Goal: Transaction & Acquisition: Purchase product/service

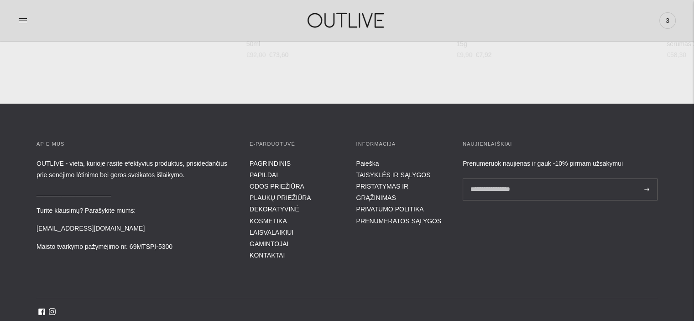
scroll to position [3391, 0]
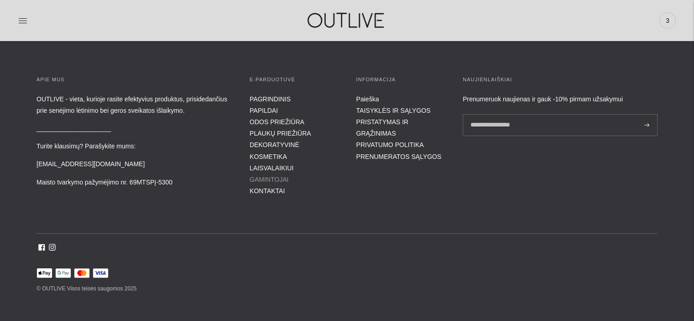
click at [271, 176] on link "GAMINTOJAI" at bounding box center [269, 179] width 39 height 7
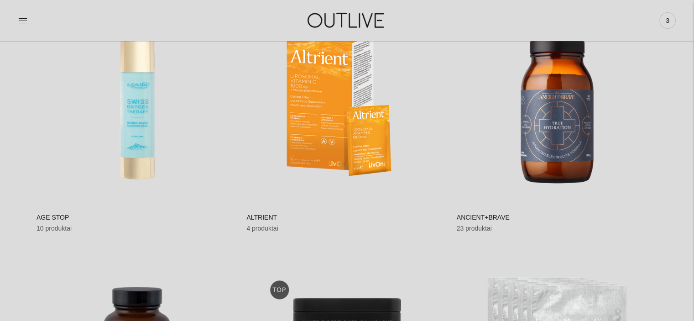
scroll to position [183, 0]
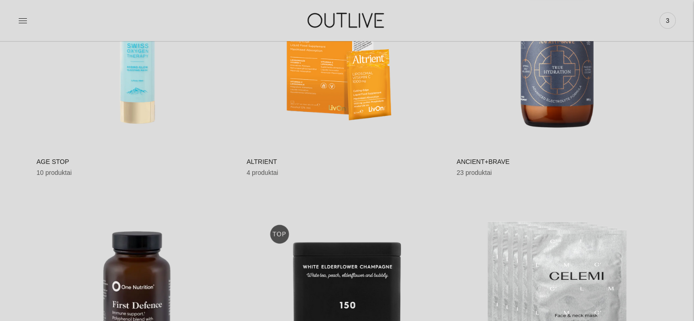
click at [326, 91] on img at bounding box center [347, 47] width 201 height 201
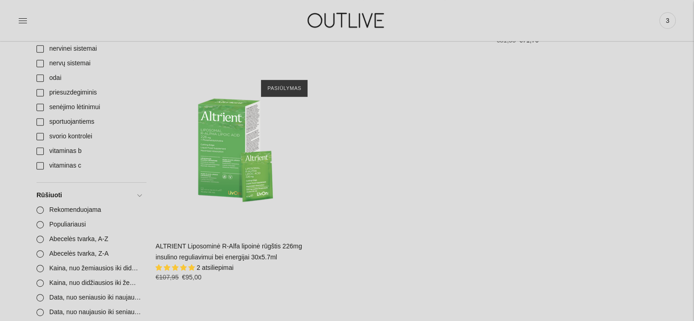
scroll to position [411, 0]
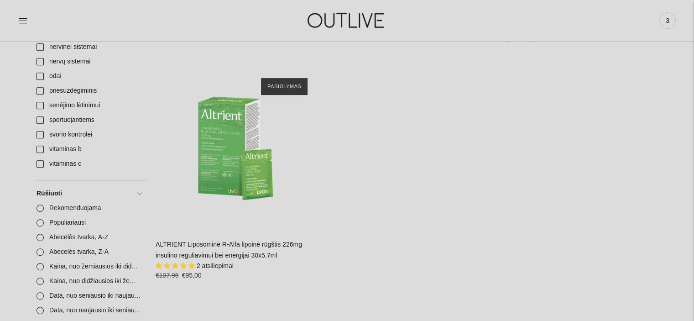
click at [220, 264] on span "2 atsiliepimai" at bounding box center [215, 265] width 37 height 7
click at [201, 264] on span "2 atsiliepimai" at bounding box center [215, 265] width 37 height 7
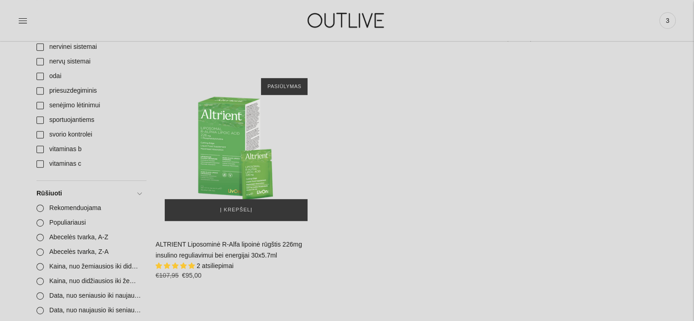
click at [219, 116] on img "ALTRIENT Liposominė R-Alfa lipoinė rūgštis 226mg insulino reguliavimui bei ener…" at bounding box center [236, 149] width 161 height 161
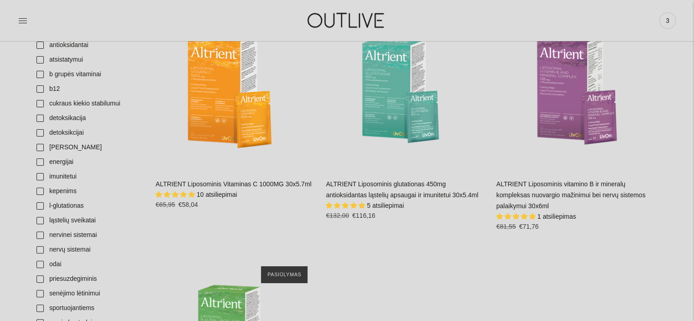
scroll to position [228, 0]
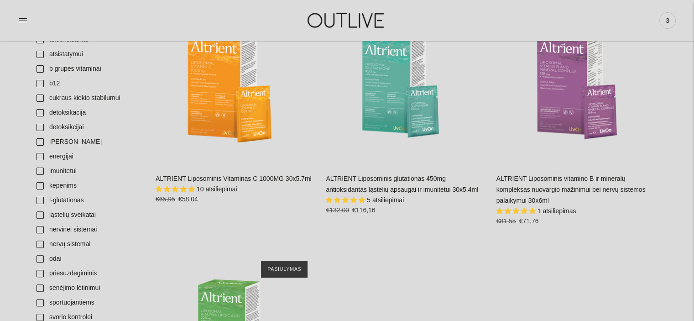
click at [563, 189] on link "ALTRIENT Liposominis vitamino B ir mineralų kompleksas nuovargio mažinimui bei …" at bounding box center [571, 189] width 149 height 29
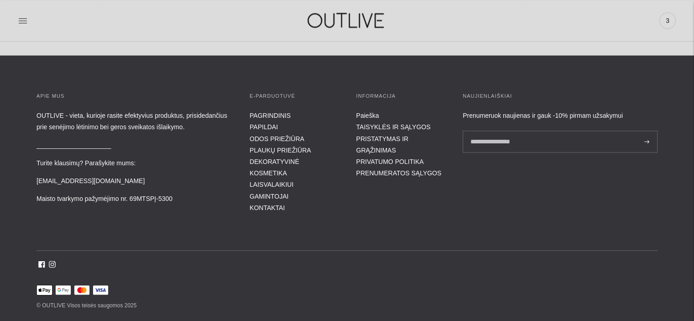
scroll to position [1211, 0]
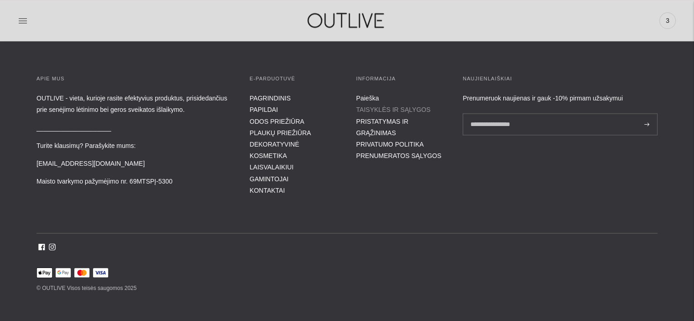
click at [389, 112] on link "TAISYKLĖS IR SĄLYGOS" at bounding box center [394, 109] width 74 height 7
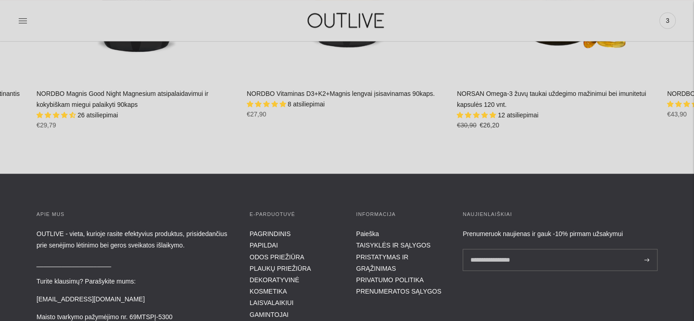
scroll to position [892, 0]
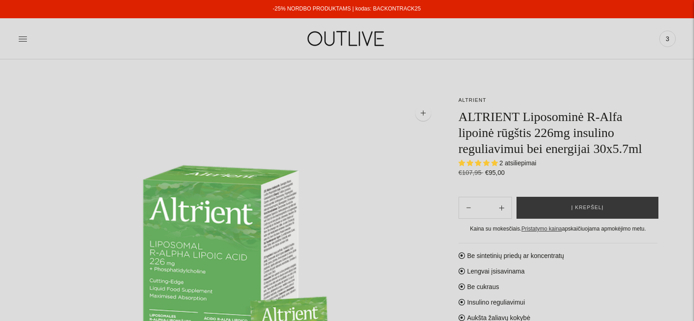
select select "**********"
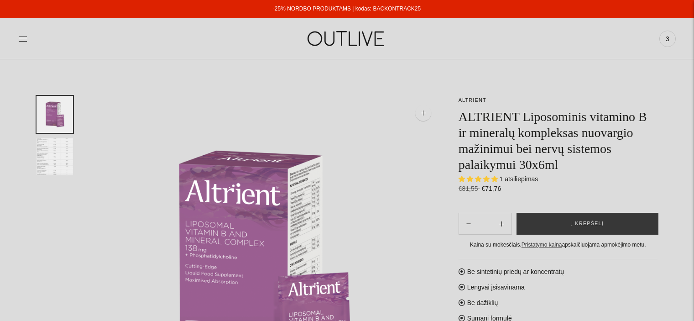
select select "**********"
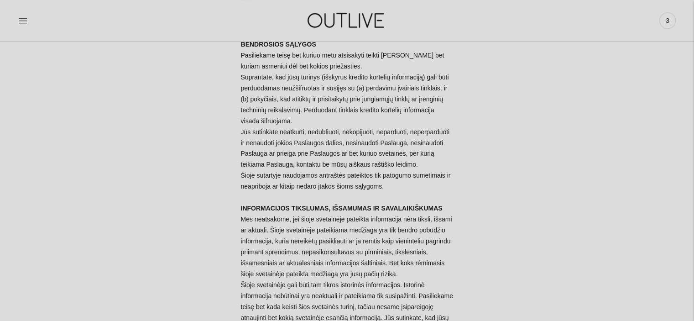
scroll to position [731, 0]
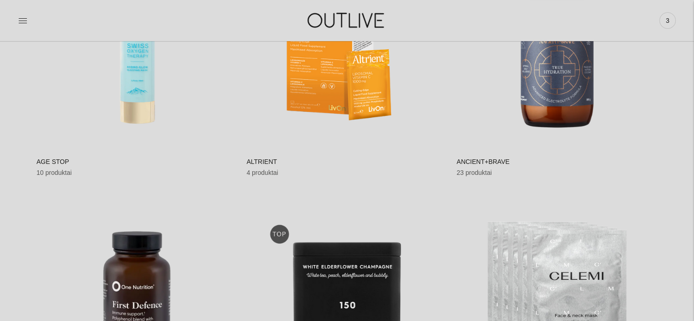
click at [269, 173] on div "4 produktai" at bounding box center [347, 173] width 201 height 11
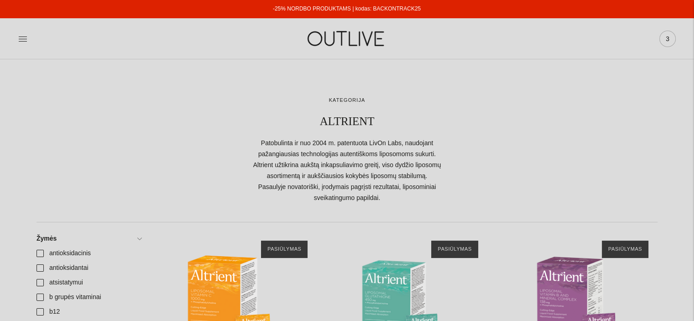
click at [670, 38] on span "3" at bounding box center [668, 38] width 13 height 13
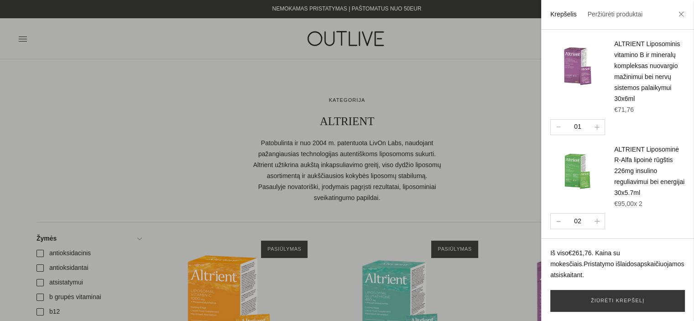
click at [559, 222] on button "button" at bounding box center [558, 221] width 15 height 15
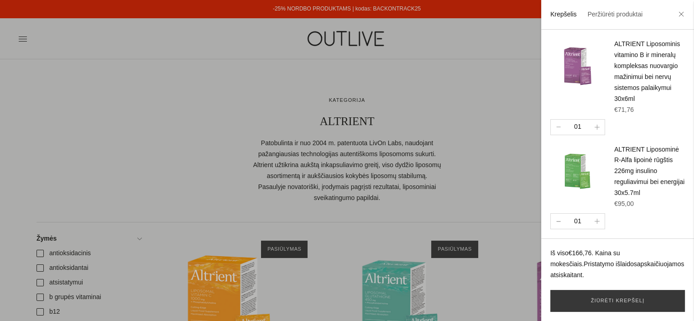
click at [557, 220] on button "button" at bounding box center [558, 221] width 15 height 15
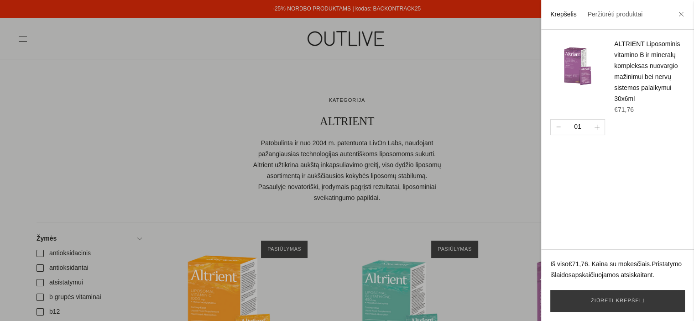
drag, startPoint x: 597, startPoint y: 127, endPoint x: 596, endPoint y: 131, distance: 4.7
click at [597, 126] on icon "button" at bounding box center [597, 127] width 5 height 5
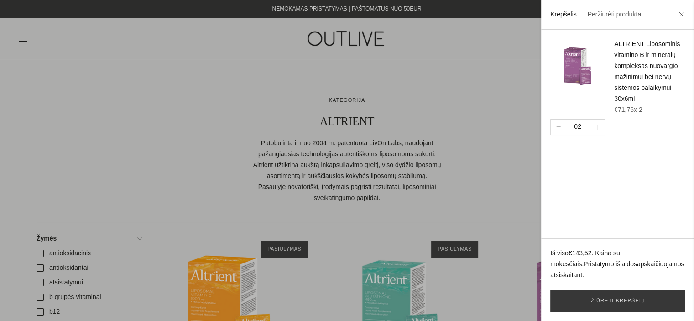
click at [557, 126] on button "button" at bounding box center [558, 127] width 15 height 15
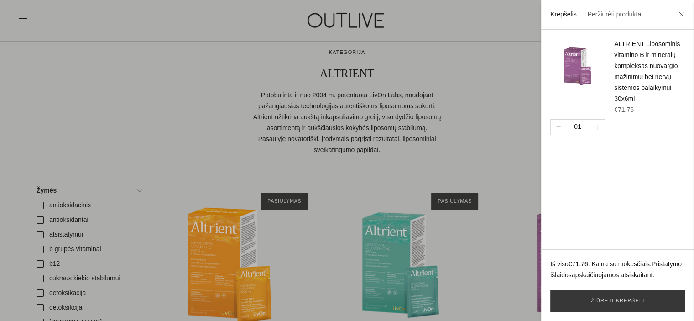
scroll to position [91, 0]
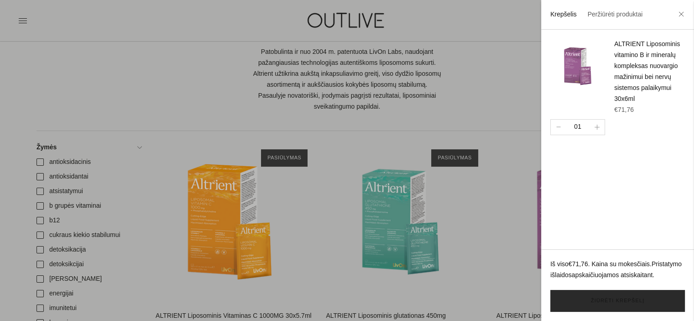
click at [646, 304] on link "Žiūrėti krepšelį" at bounding box center [618, 301] width 135 height 22
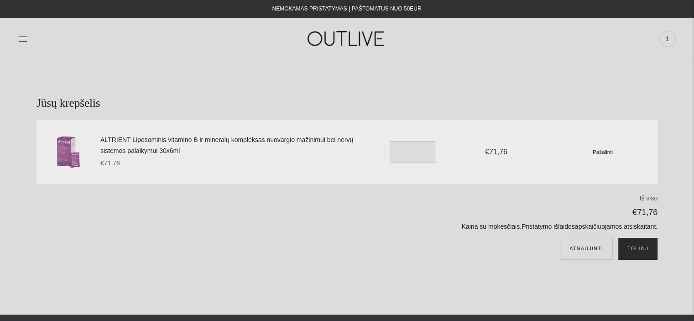
click at [645, 252] on button "Toliau" at bounding box center [638, 249] width 39 height 22
